Goal: Task Accomplishment & Management: Use online tool/utility

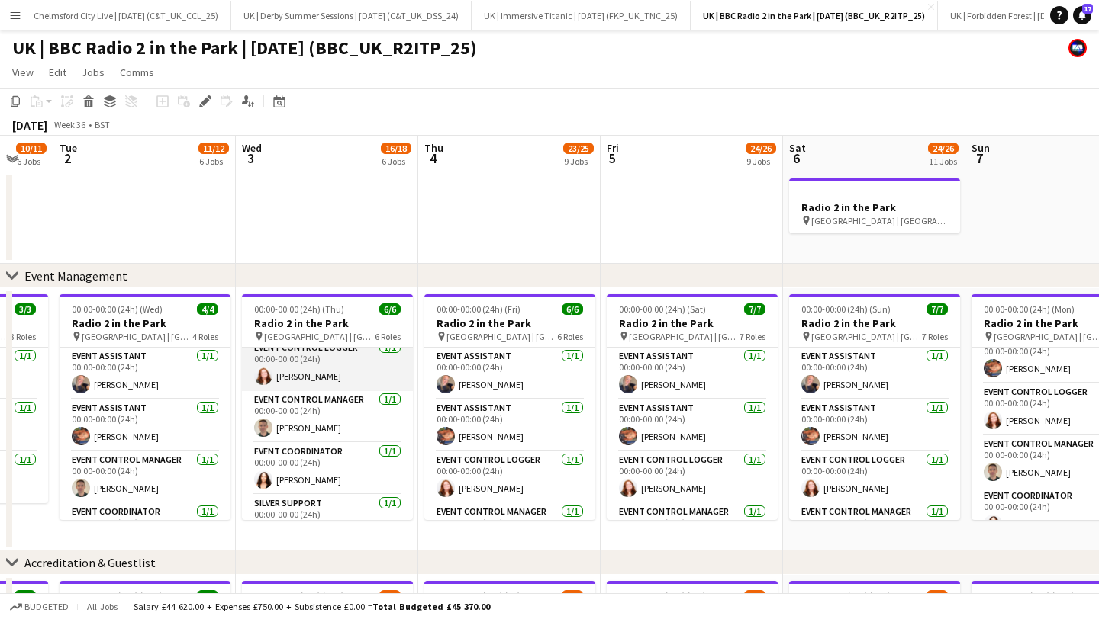
scroll to position [114, 0]
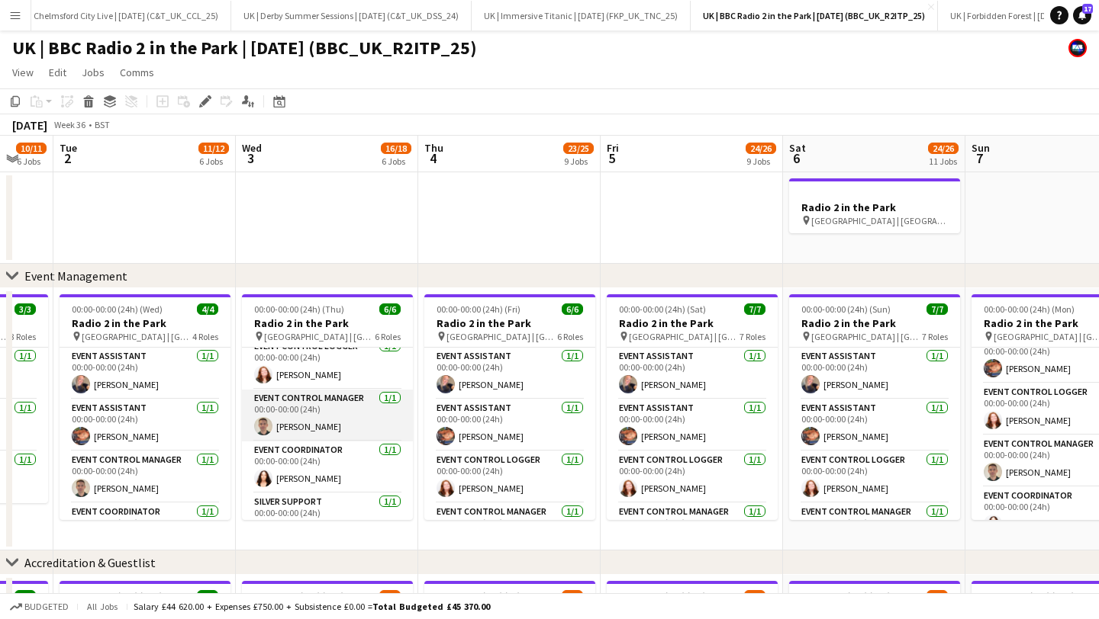
click at [308, 416] on app-card-role "Event Control Manager [DATE] 00:00-00:00 (24h) [PERSON_NAME]" at bounding box center [327, 416] width 171 height 52
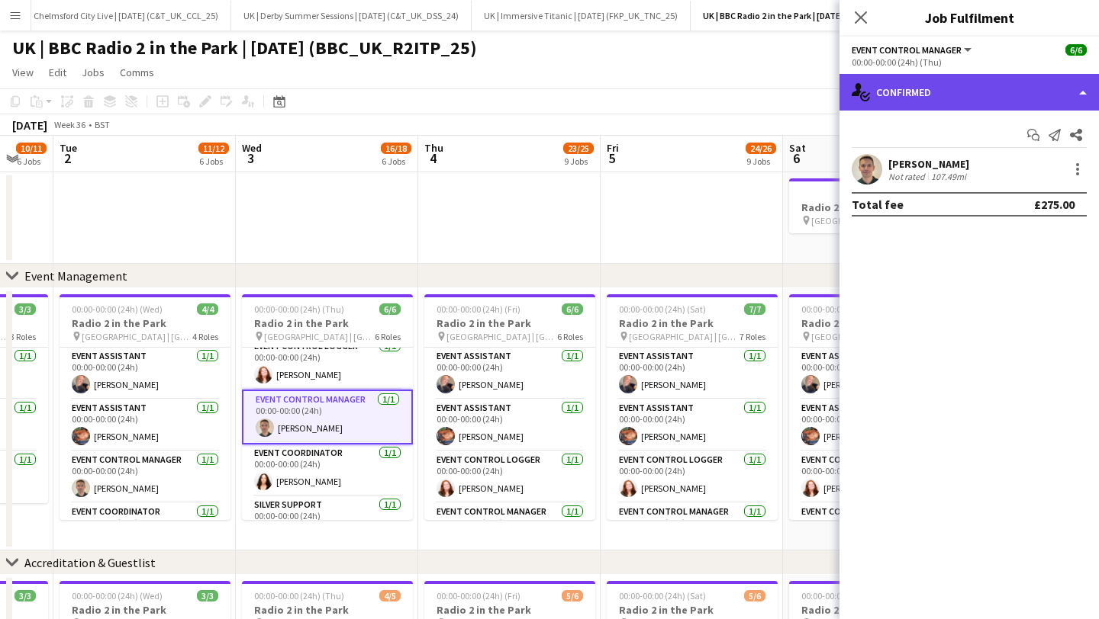
click at [954, 83] on div "single-neutral-actions-check-2 Confirmed" at bounding box center [968, 92] width 259 height 37
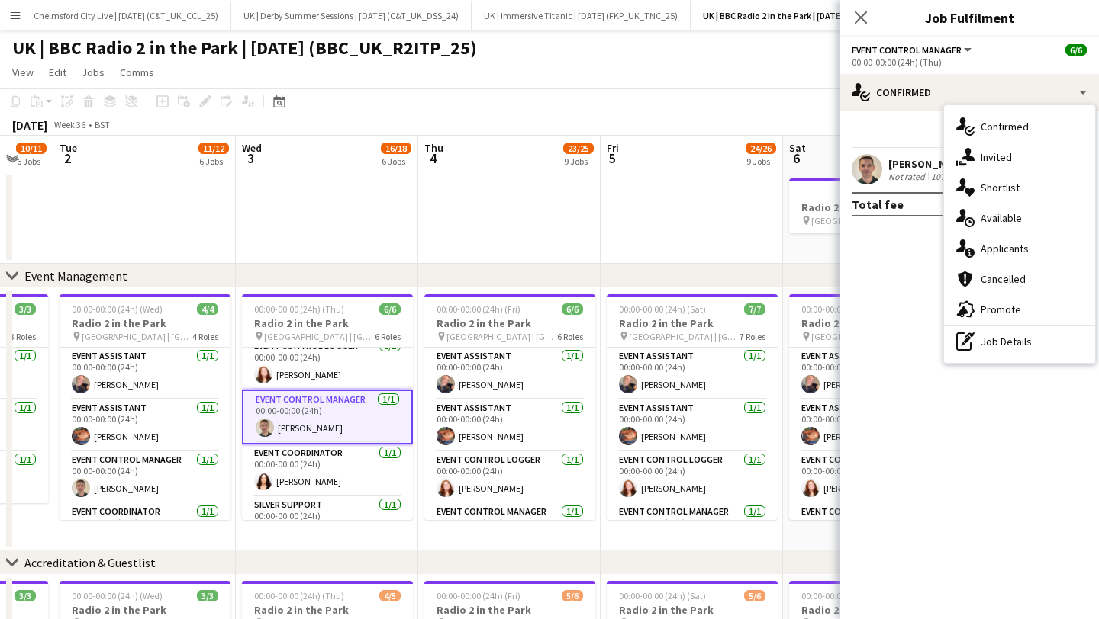
click at [1014, 335] on div "pen-write Job Details" at bounding box center [1019, 342] width 151 height 31
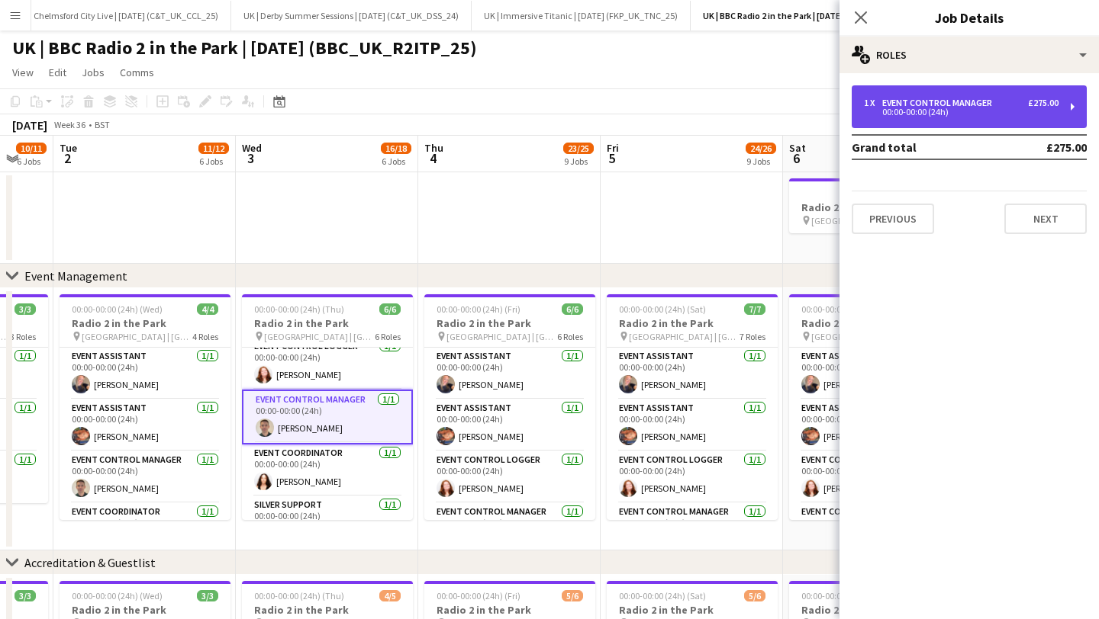
click at [917, 111] on div "00:00-00:00 (24h)" at bounding box center [961, 112] width 195 height 8
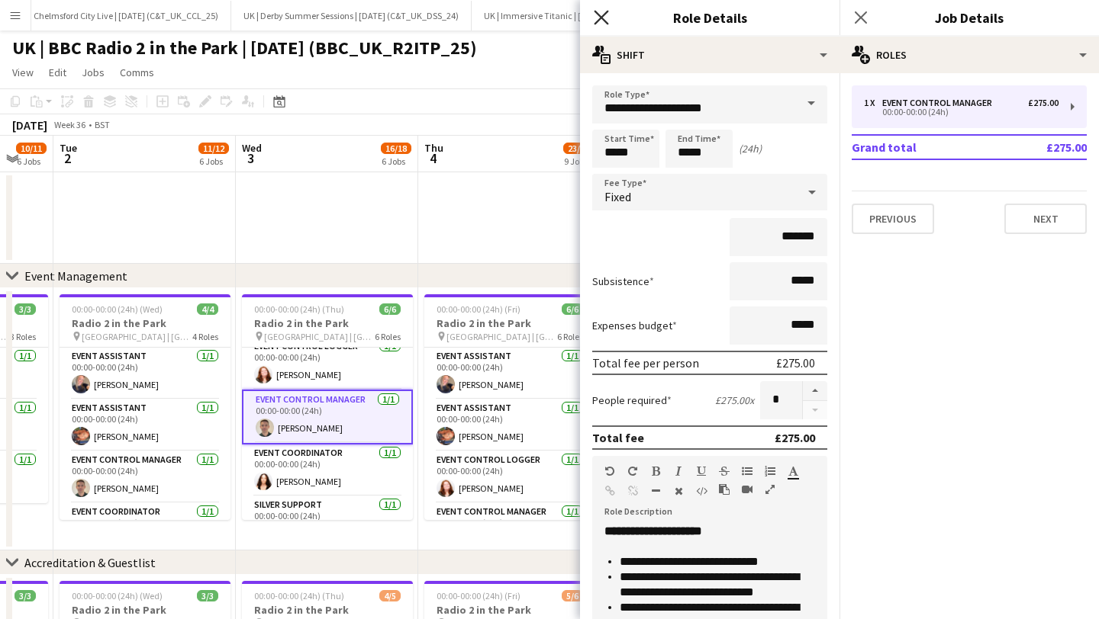
click at [594, 18] on icon "Close pop-in" at bounding box center [601, 17] width 14 height 14
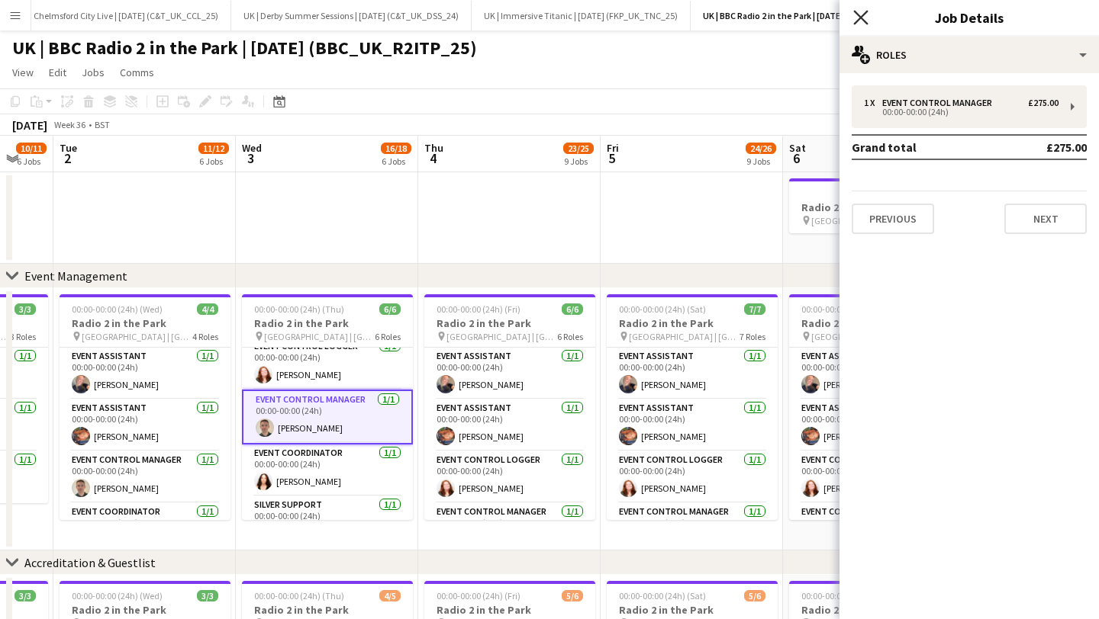
click at [864, 12] on icon "Close pop-in" at bounding box center [860, 17] width 14 height 14
